Goal: Find specific page/section: Find specific page/section

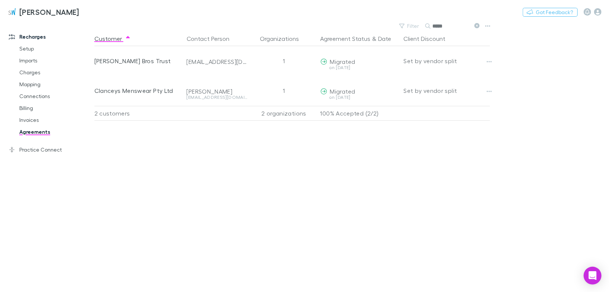
click at [477, 27] on icon at bounding box center [477, 25] width 5 height 5
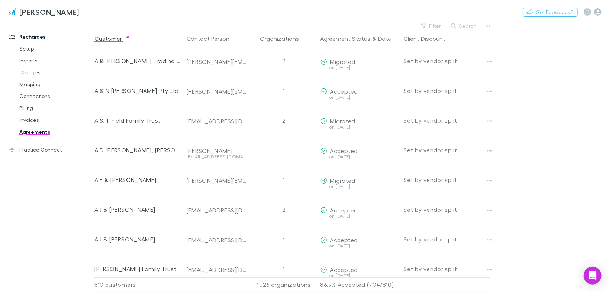
click at [458, 25] on button "Search" at bounding box center [465, 26] width 34 height 9
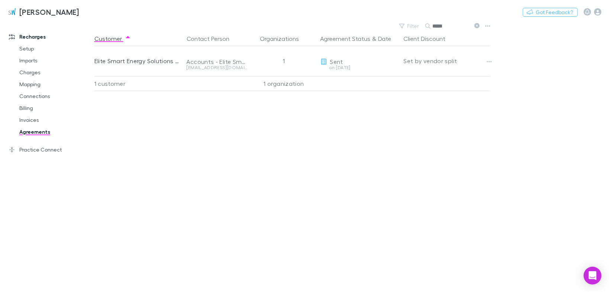
type input "*****"
click at [0, 0] on button "Copy link" at bounding box center [0, 0] width 0 height 0
